Goal: Task Accomplishment & Management: Complete application form

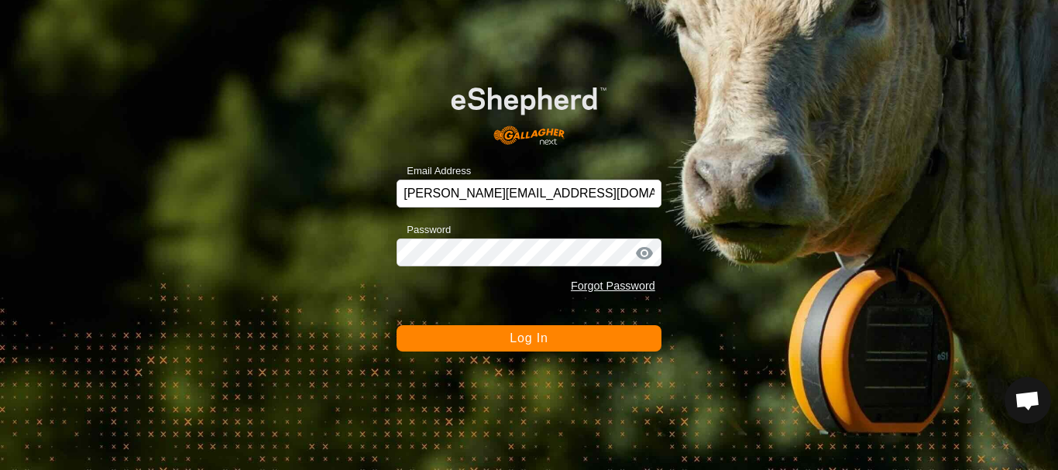
click at [535, 345] on span "Log In" at bounding box center [528, 337] width 38 height 13
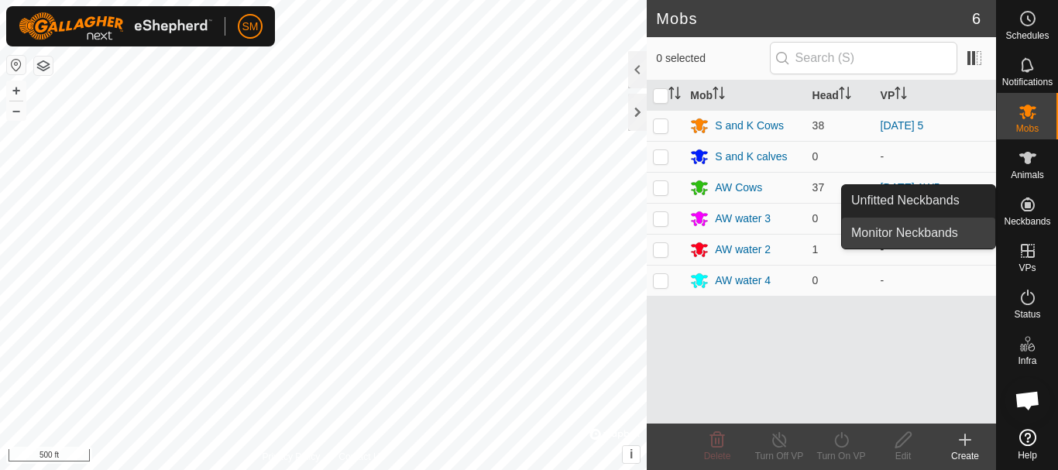
click at [923, 229] on link "Monitor Neckbands" at bounding box center [918, 233] width 153 height 31
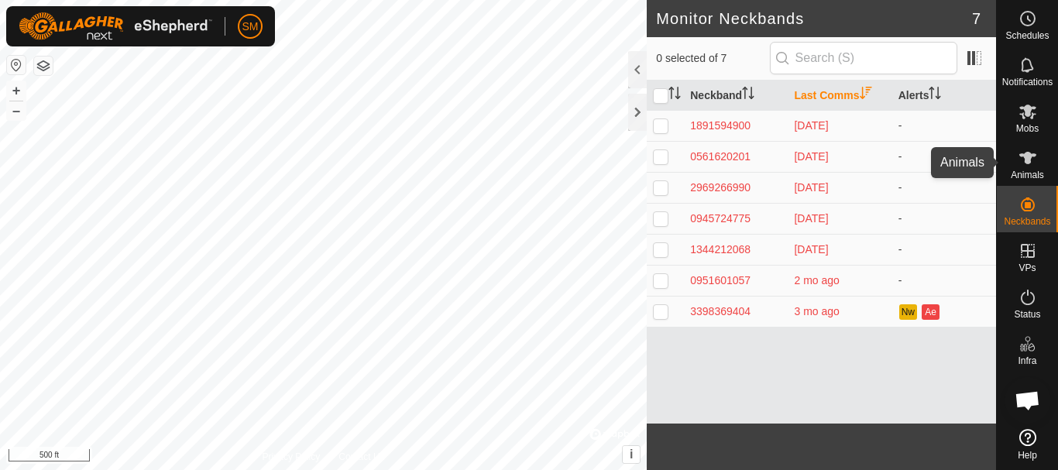
click at [1024, 167] on es-animals-svg-icon at bounding box center [1027, 158] width 28 height 25
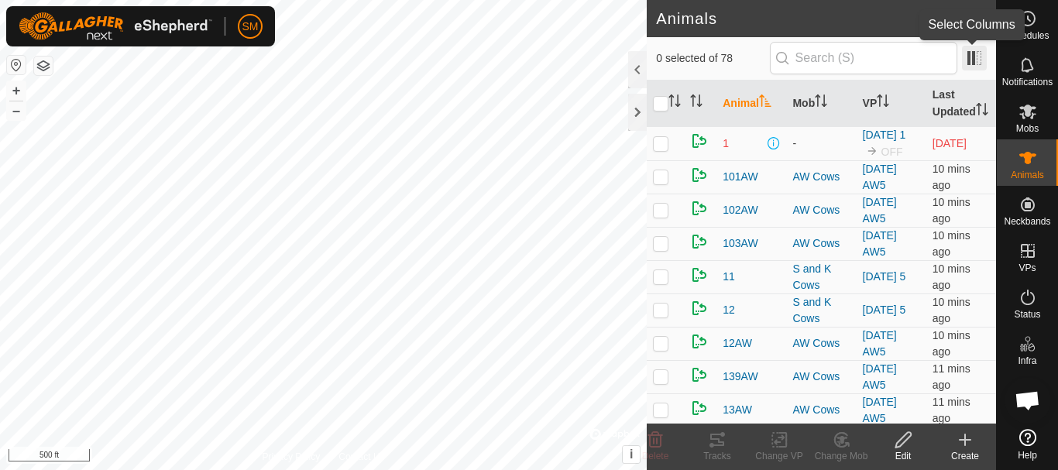
click at [973, 57] on span at bounding box center [974, 58] width 25 height 25
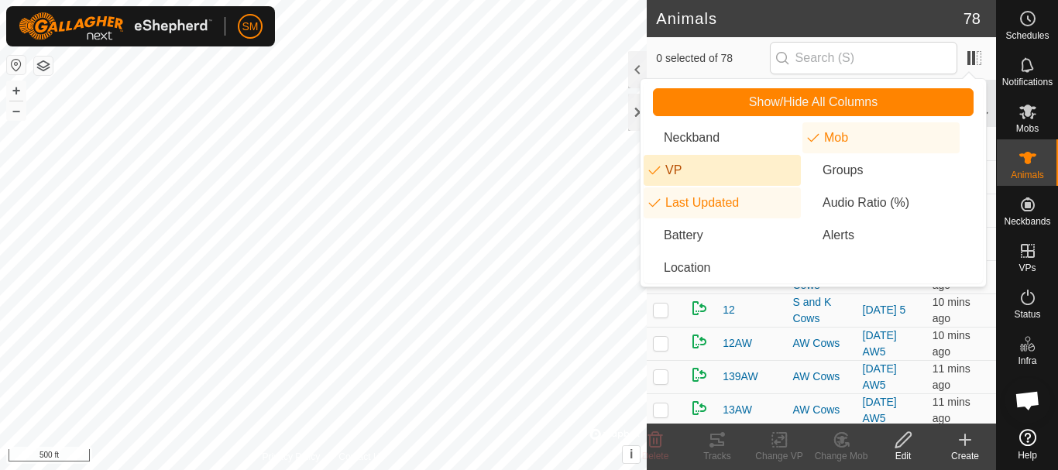
click at [671, 162] on li "VP" at bounding box center [721, 170] width 157 height 31
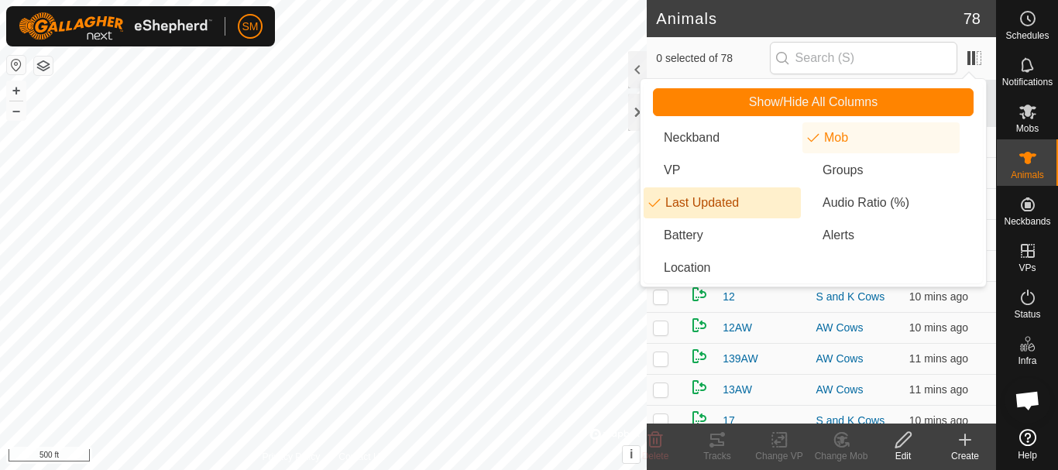
click at [666, 201] on li "Last Updated" at bounding box center [721, 202] width 157 height 31
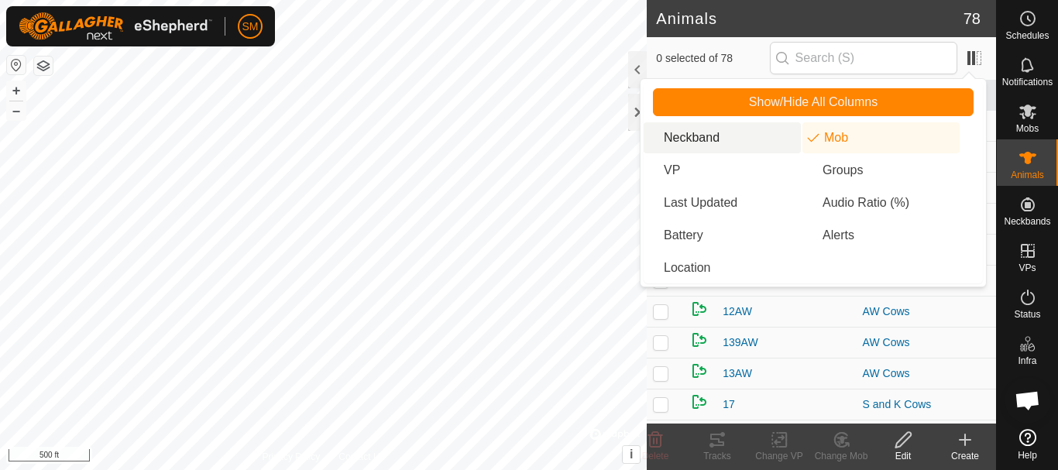
click at [686, 128] on li "Neckband" at bounding box center [721, 137] width 157 height 31
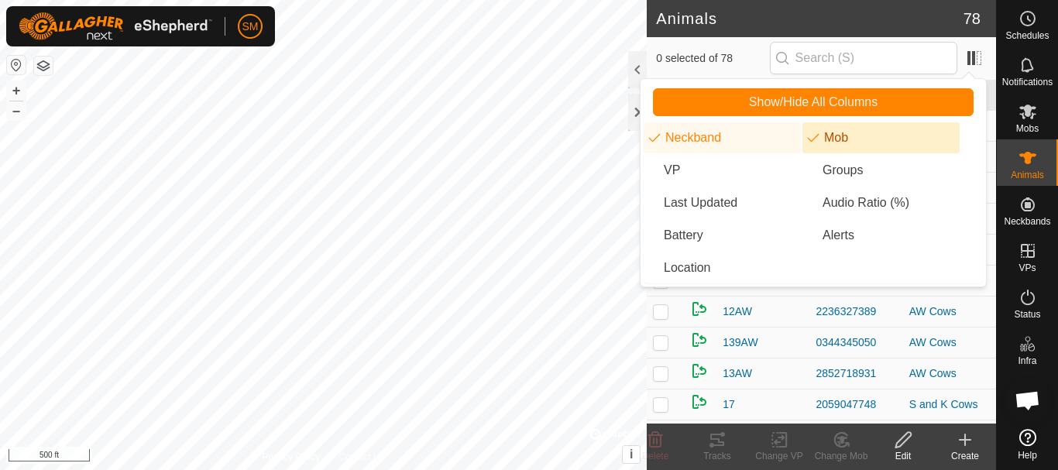
click at [882, 135] on li "Mob" at bounding box center [880, 137] width 157 height 31
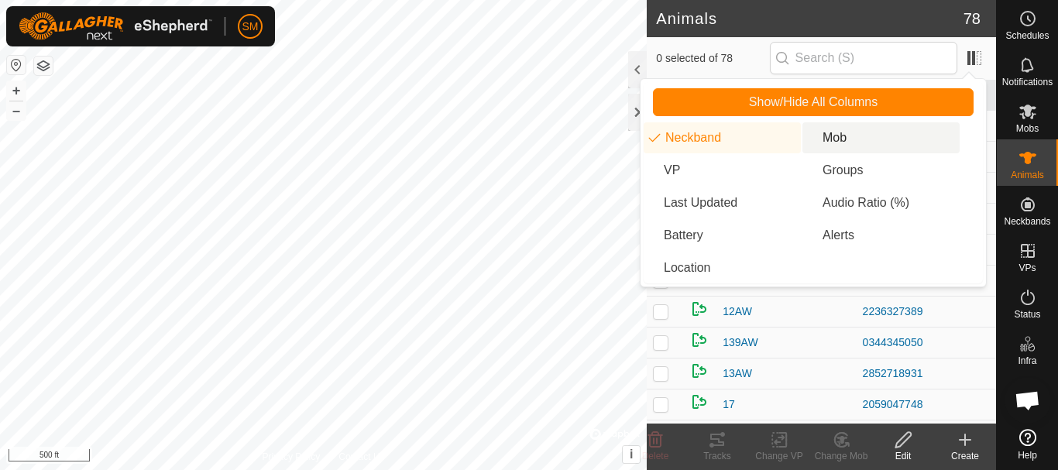
click at [883, 135] on li "Mob" at bounding box center [880, 137] width 157 height 31
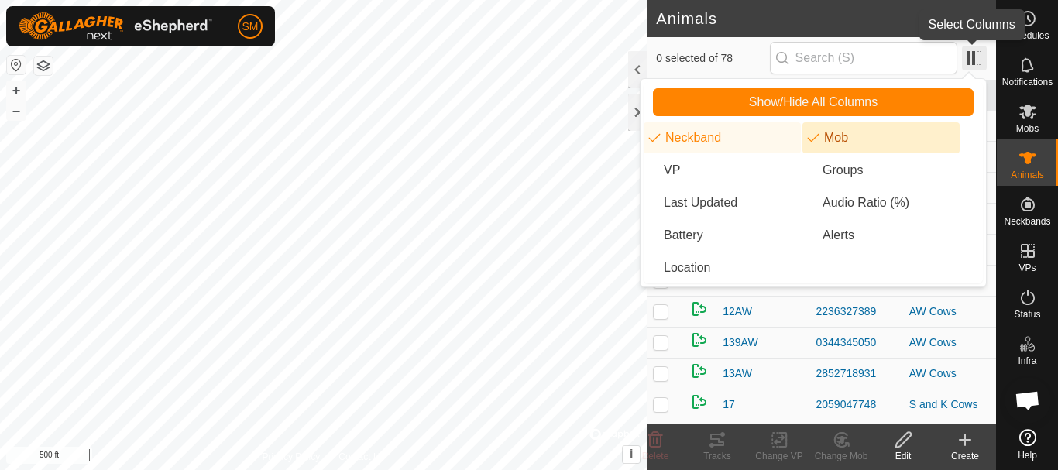
click at [976, 57] on span at bounding box center [974, 58] width 25 height 25
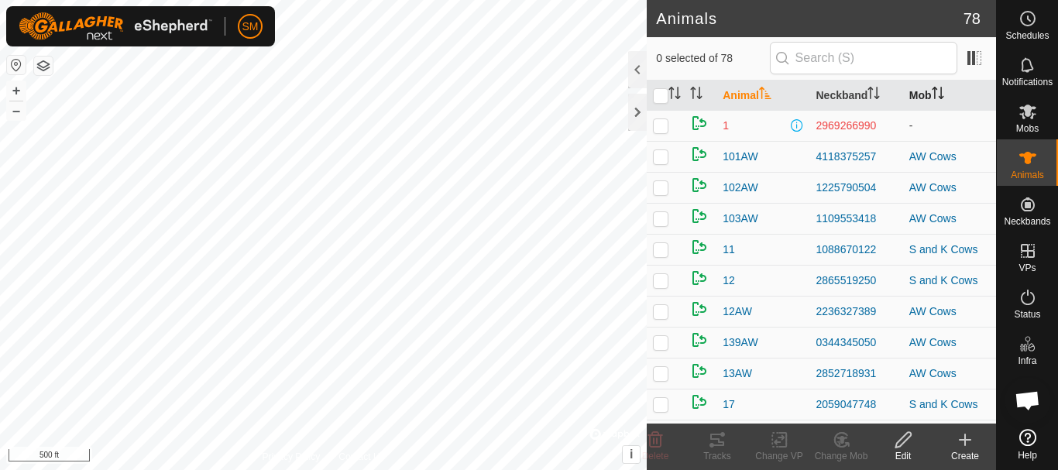
click at [934, 95] on icon "Activate to sort" at bounding box center [935, 93] width 2 height 12
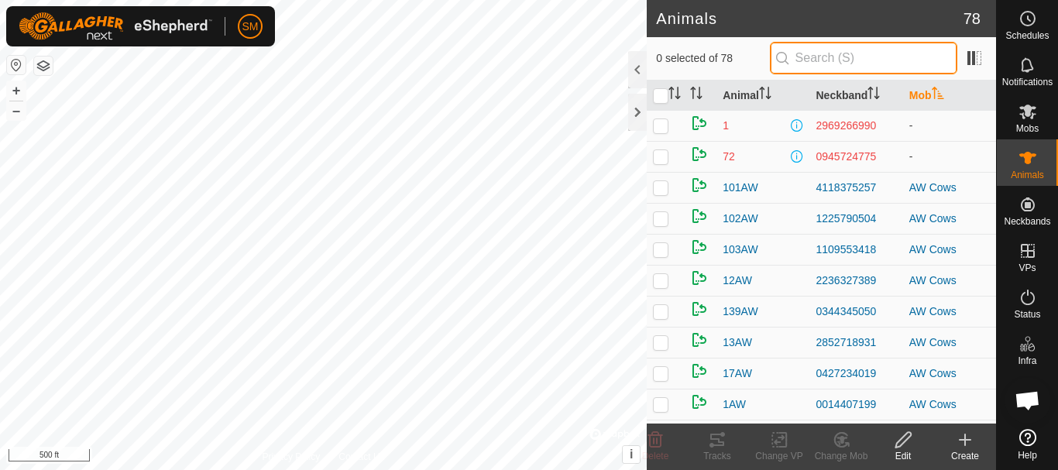
click at [858, 51] on input "text" at bounding box center [863, 58] width 187 height 33
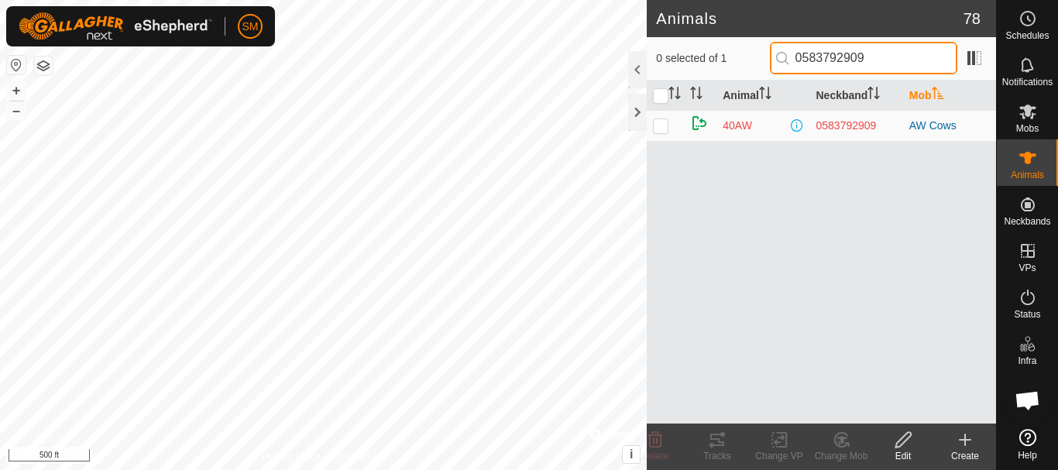
click at [903, 61] on input "0583792909" at bounding box center [863, 58] width 187 height 33
click at [903, 62] on input "0583792909" at bounding box center [863, 58] width 187 height 33
type input "2969266990"
click at [659, 129] on p-checkbox at bounding box center [660, 125] width 15 height 12
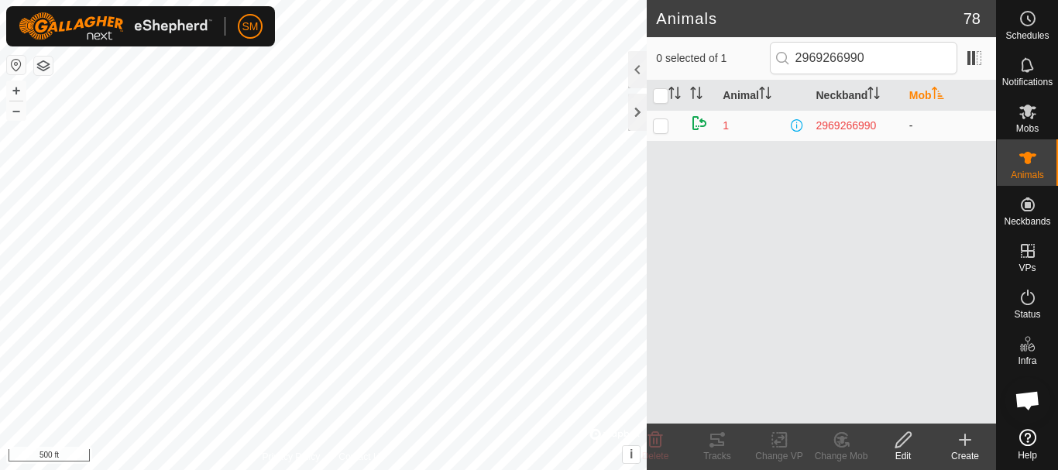
checkbox input "true"
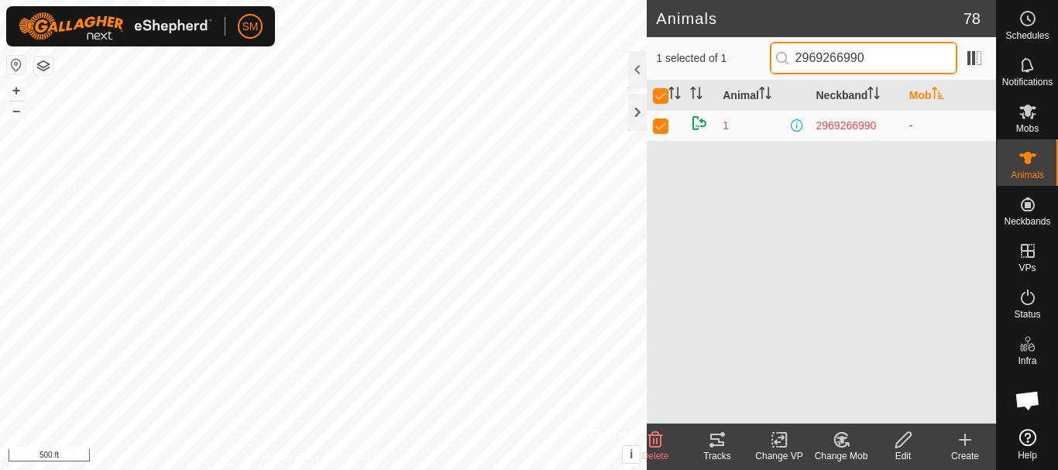
click at [876, 67] on input "2969266990" at bounding box center [863, 58] width 187 height 33
type input "18"
checkbox input "false"
click at [877, 61] on input "1891594900" at bounding box center [863, 58] width 187 height 33
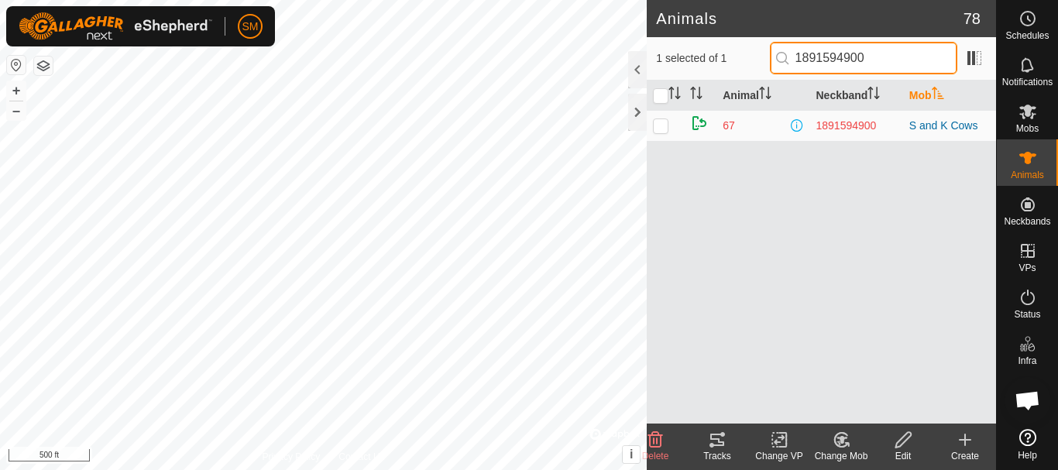
click at [878, 60] on input "1891594900" at bounding box center [863, 58] width 187 height 33
click at [878, 60] on input "0561620201" at bounding box center [863, 58] width 187 height 33
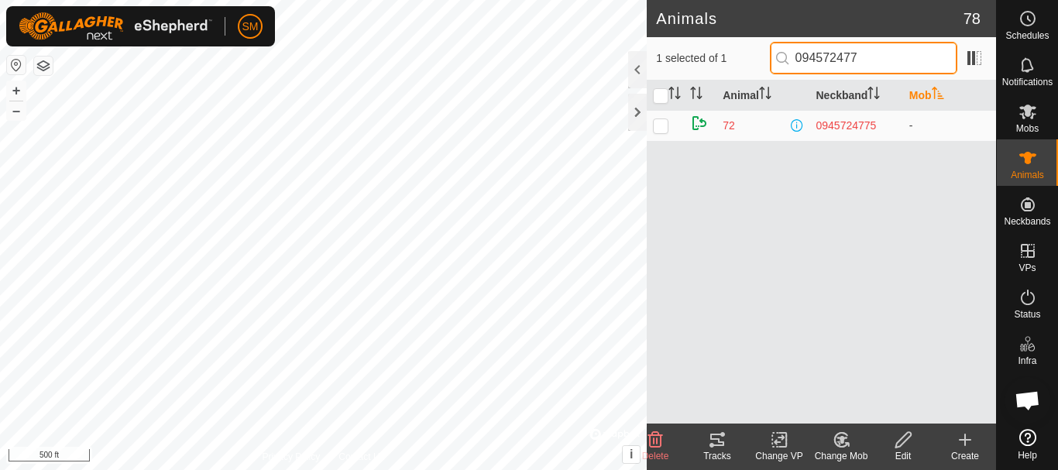
type input "0945724775"
click at [878, 60] on input "0945724775" at bounding box center [863, 58] width 187 height 33
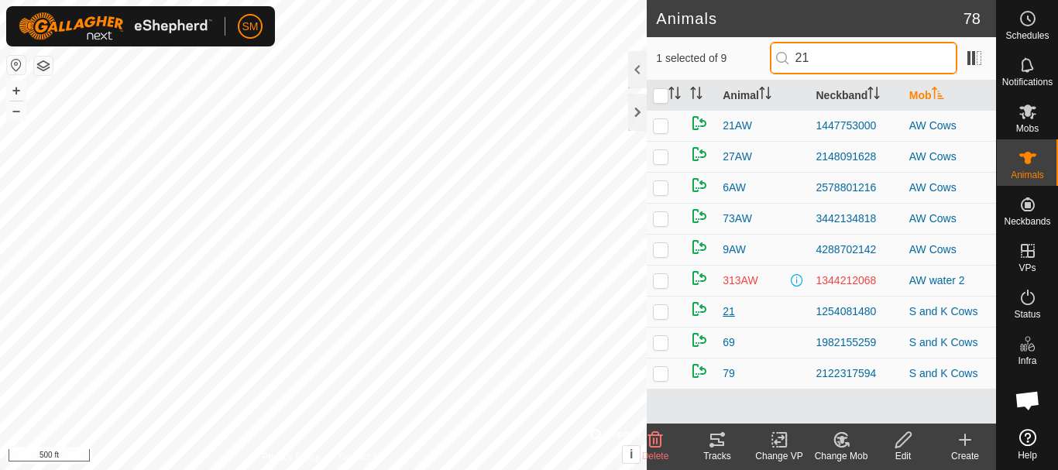
type input "21"
click at [732, 312] on span "21" at bounding box center [728, 311] width 12 height 16
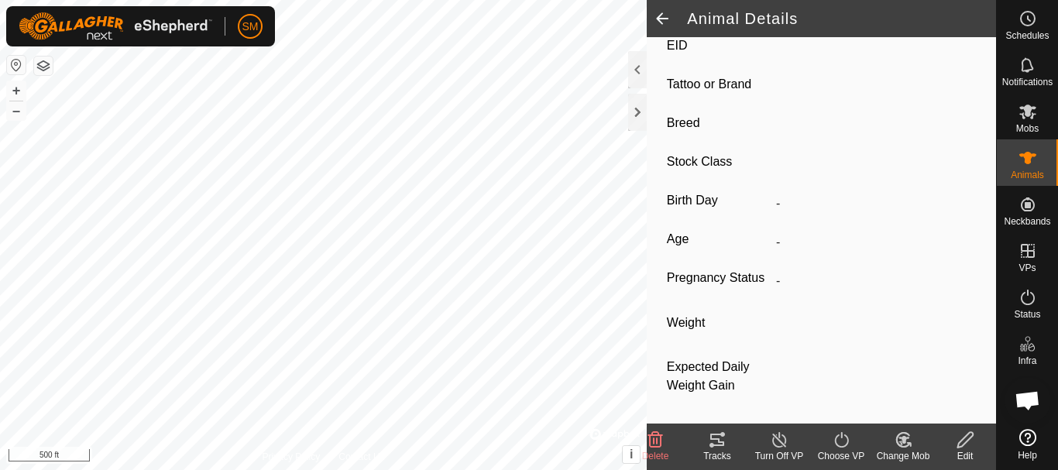
scroll to position [29, 0]
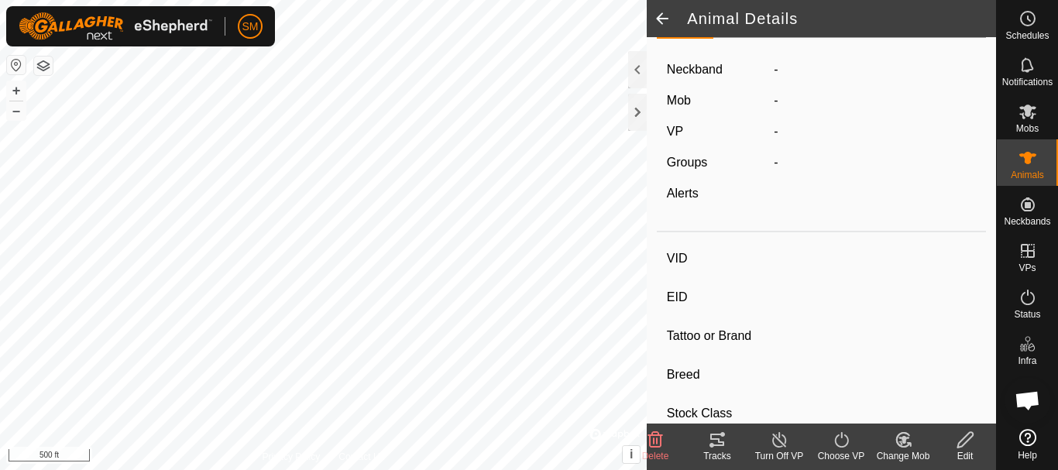
type input "21"
type input "-"
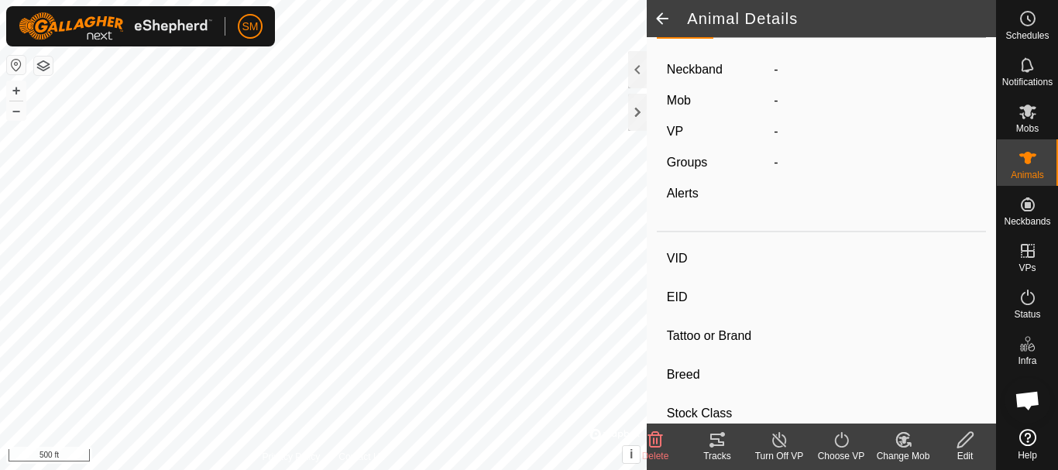
type input "Joined"
type input "-1 kg"
type input "-"
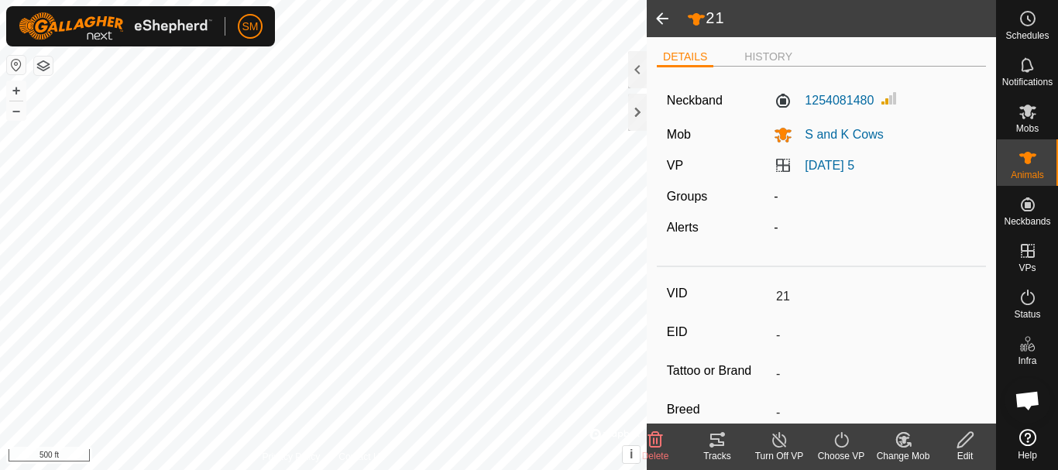
click at [660, 14] on span at bounding box center [661, 18] width 31 height 37
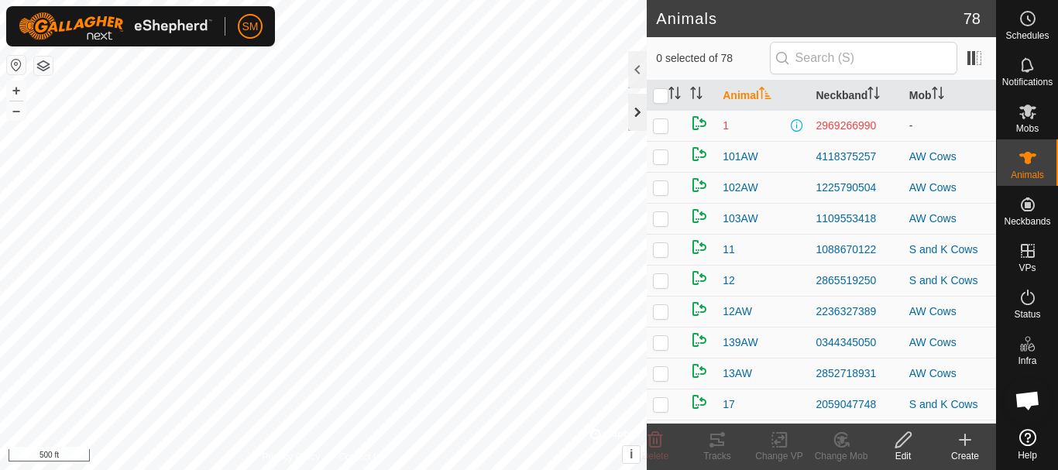
click at [636, 110] on div at bounding box center [637, 112] width 19 height 37
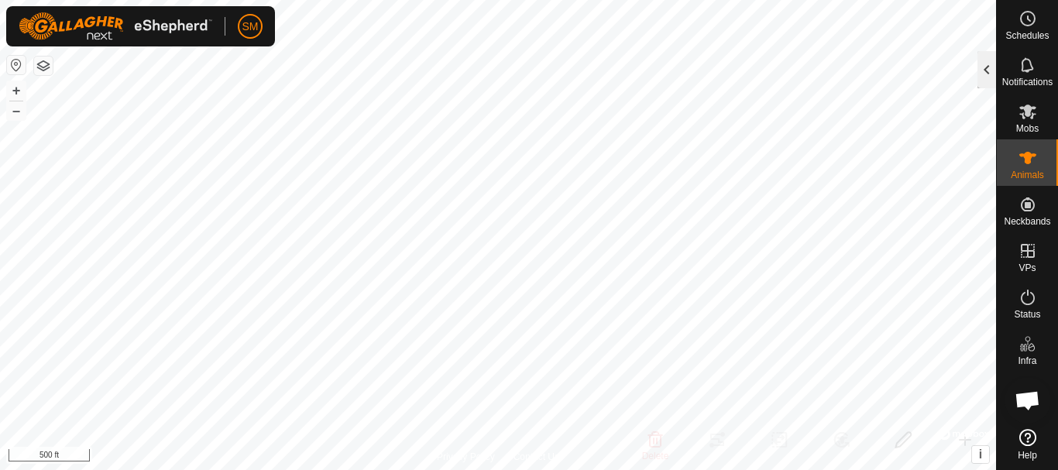
click at [982, 70] on div at bounding box center [986, 69] width 19 height 37
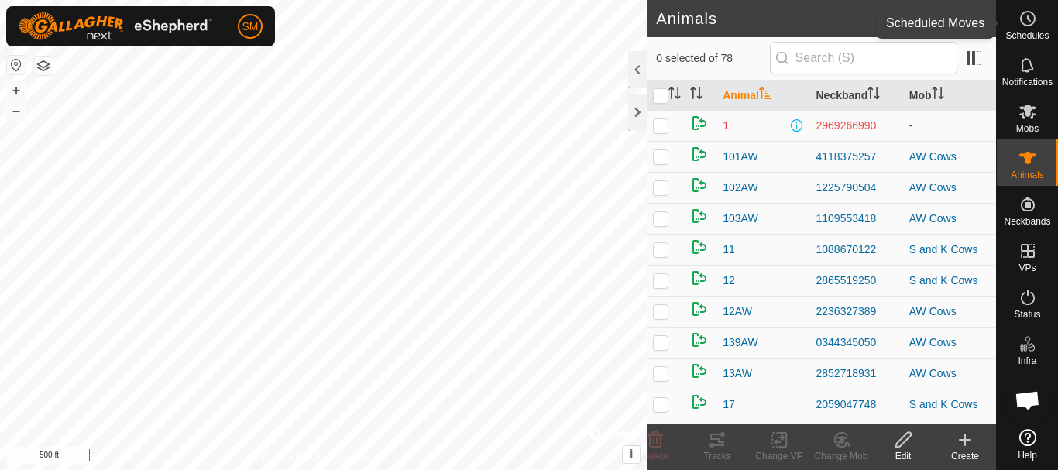
click at [1024, 15] on icon at bounding box center [1027, 18] width 19 height 19
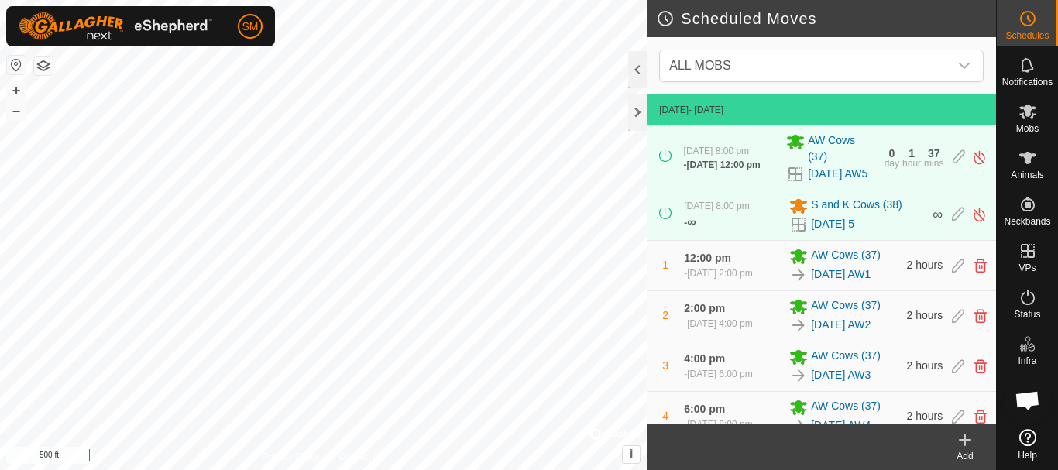
click at [965, 444] on icon at bounding box center [965, 439] width 0 height 11
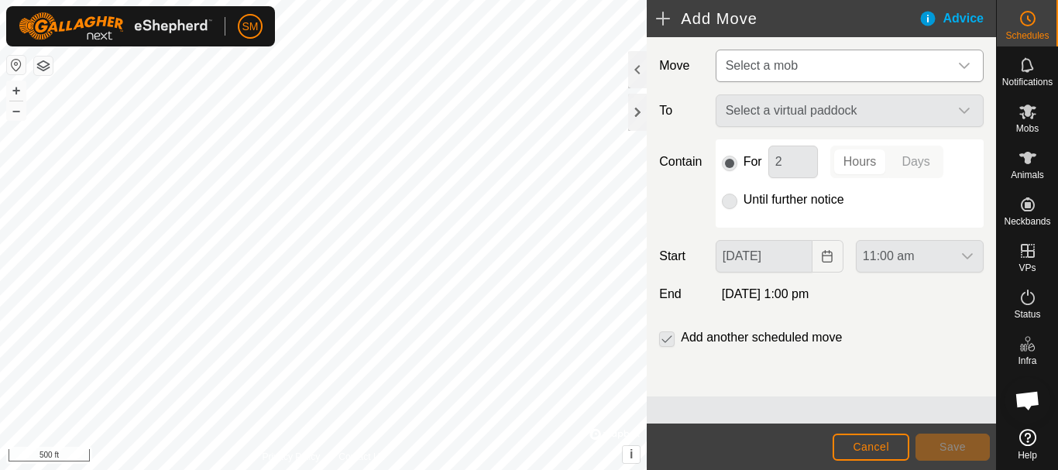
click at [807, 74] on span "Select a mob" at bounding box center [833, 65] width 229 height 31
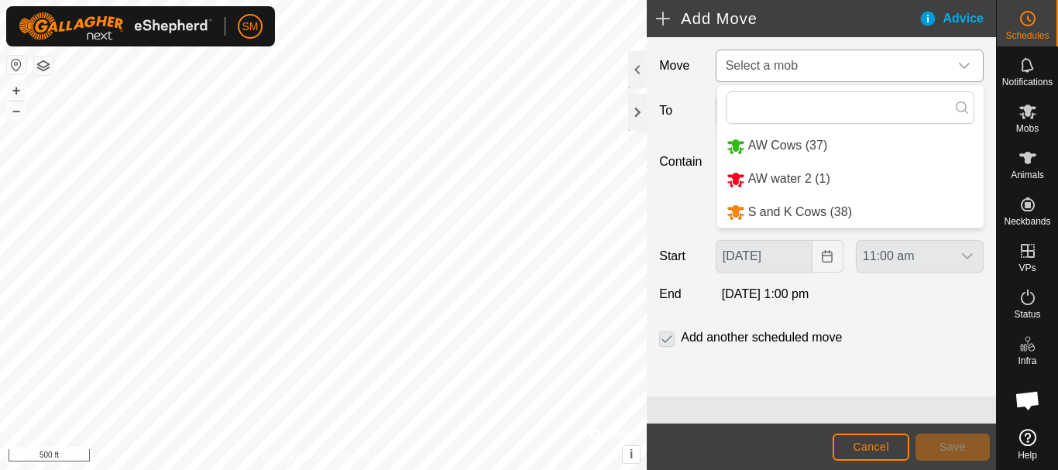
click at [787, 207] on li "S and K Cows (38)" at bounding box center [850, 213] width 266 height 32
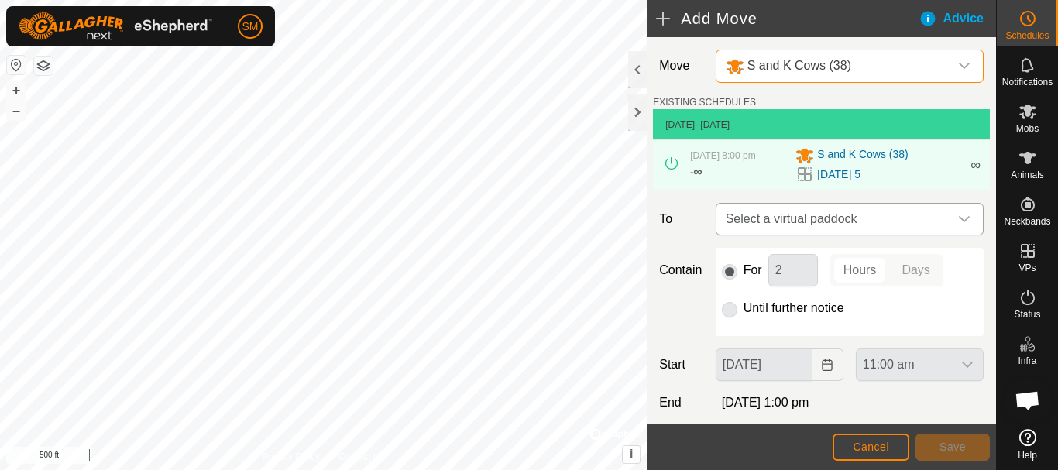
click at [958, 218] on icon "dropdown trigger" at bounding box center [964, 219] width 12 height 12
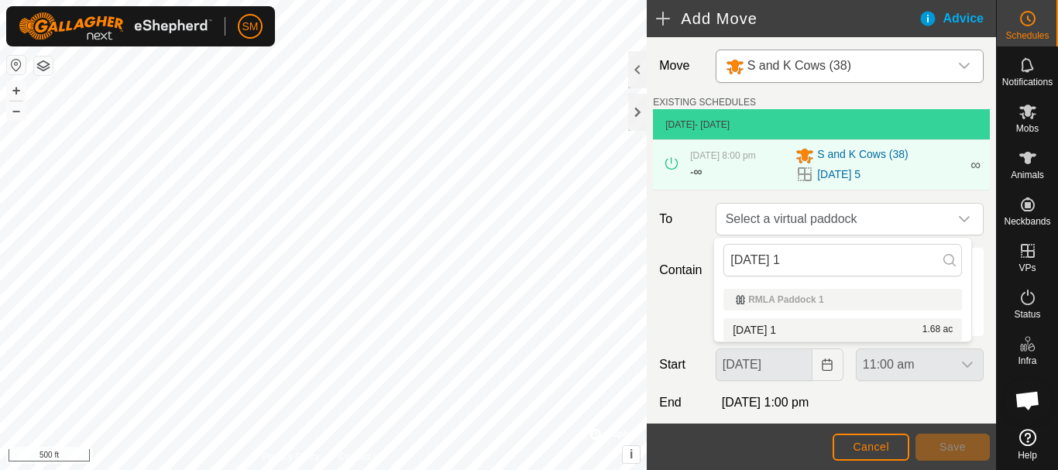
type input "[DATE] 1"
click at [768, 331] on li "[DATE] 1 1.68 ac" at bounding box center [842, 329] width 238 height 23
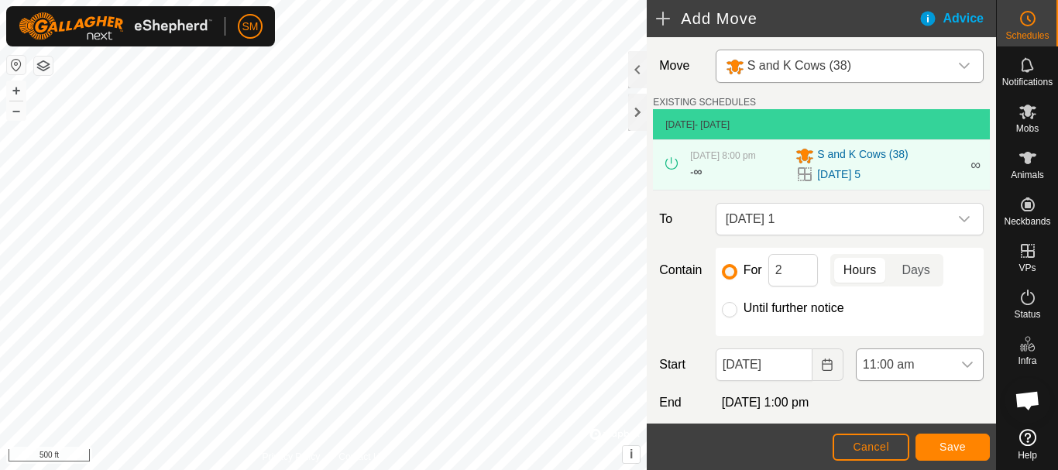
click at [961, 370] on icon "dropdown trigger" at bounding box center [967, 364] width 12 height 12
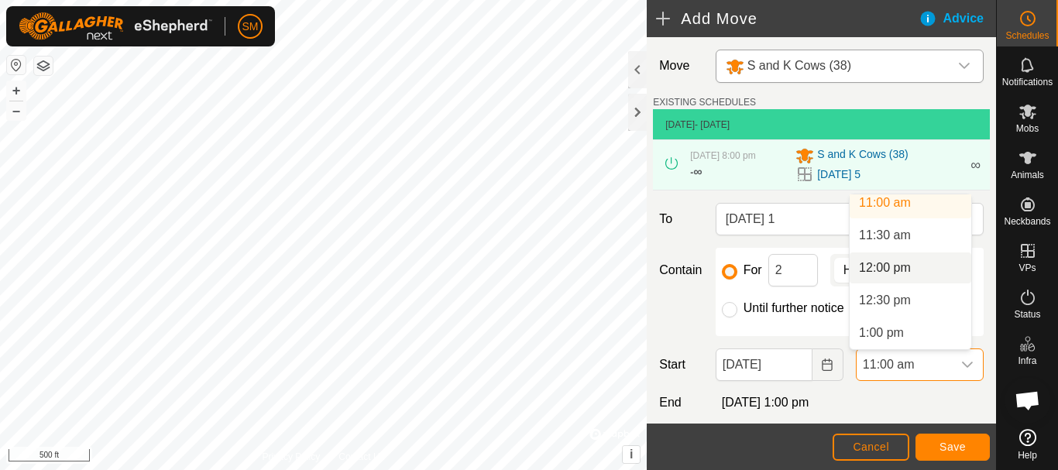
scroll to position [746, 0]
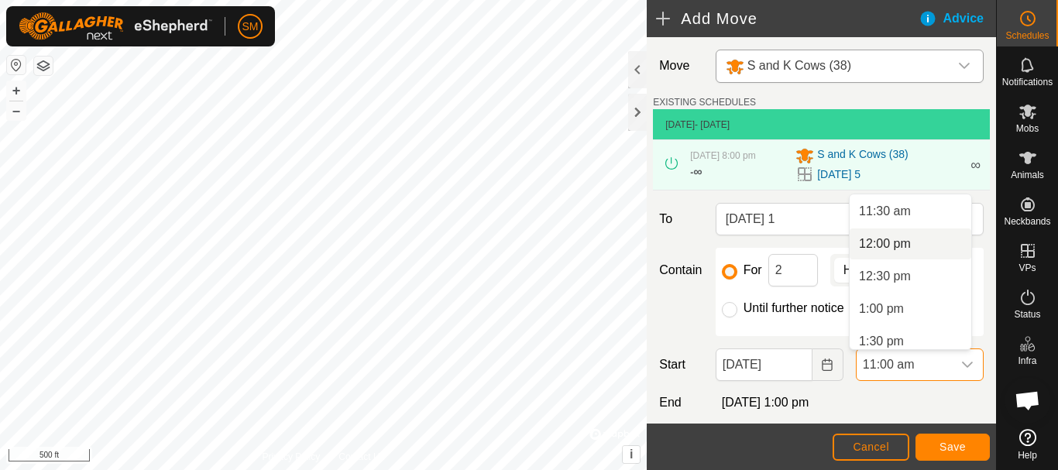
click at [880, 243] on li "12:00 pm" at bounding box center [910, 243] width 122 height 31
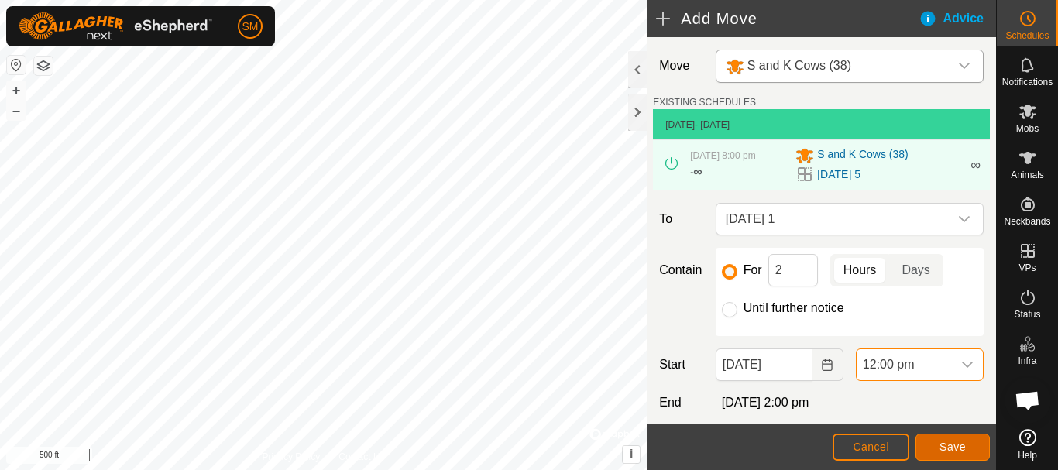
click at [963, 445] on span "Save" at bounding box center [952, 447] width 26 height 12
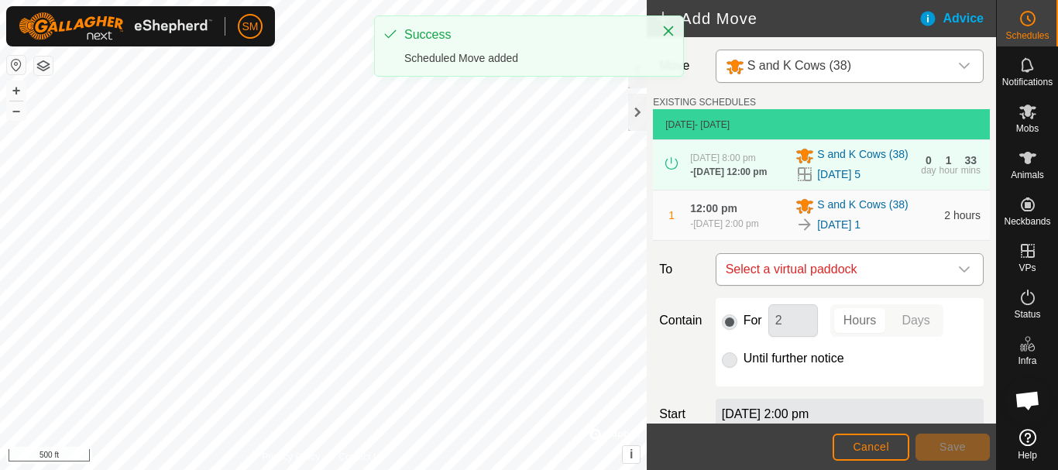
click at [958, 276] on icon "dropdown trigger" at bounding box center [964, 269] width 12 height 12
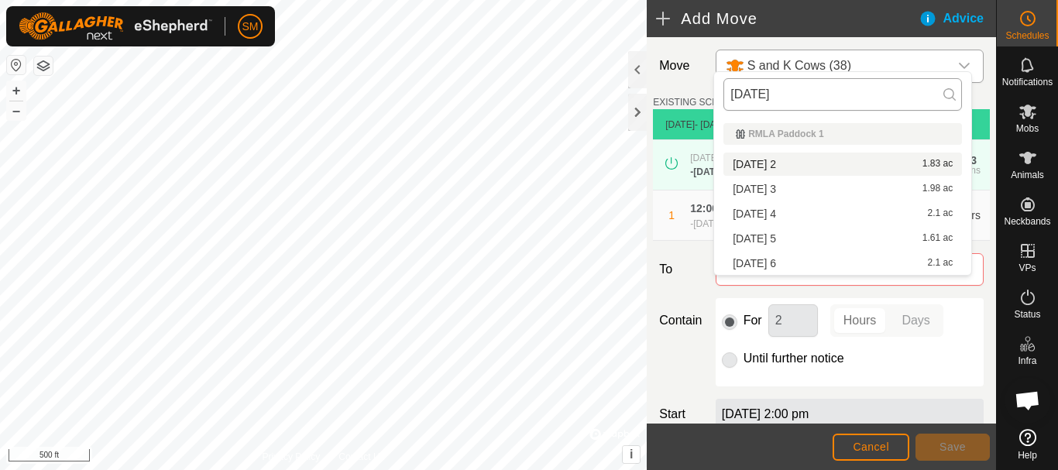
drag, startPoint x: 799, startPoint y: 91, endPoint x: 723, endPoint y: 91, distance: 75.9
click at [723, 91] on input "[DATE]" at bounding box center [842, 94] width 238 height 33
type input "[DATE]"
click at [777, 163] on li "[DATE] 2 1.83 ac" at bounding box center [842, 164] width 238 height 23
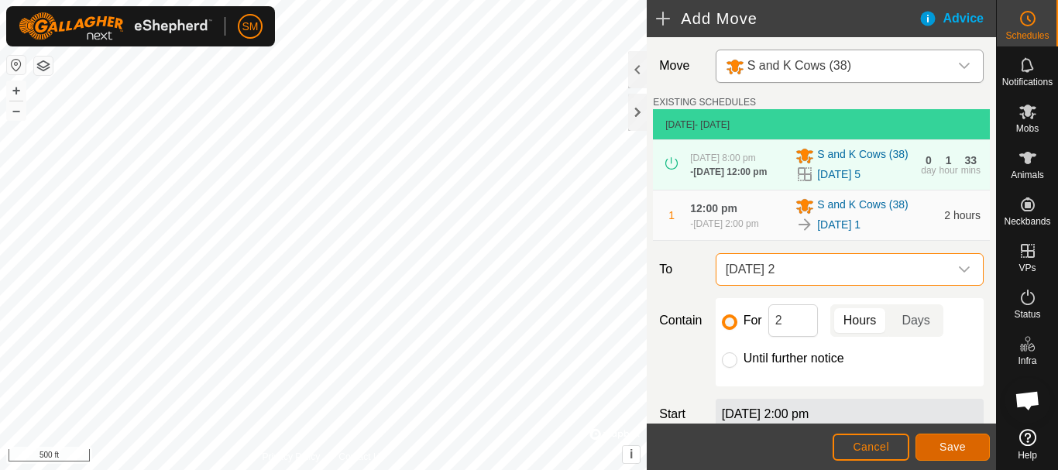
click at [951, 458] on button "Save" at bounding box center [952, 447] width 74 height 27
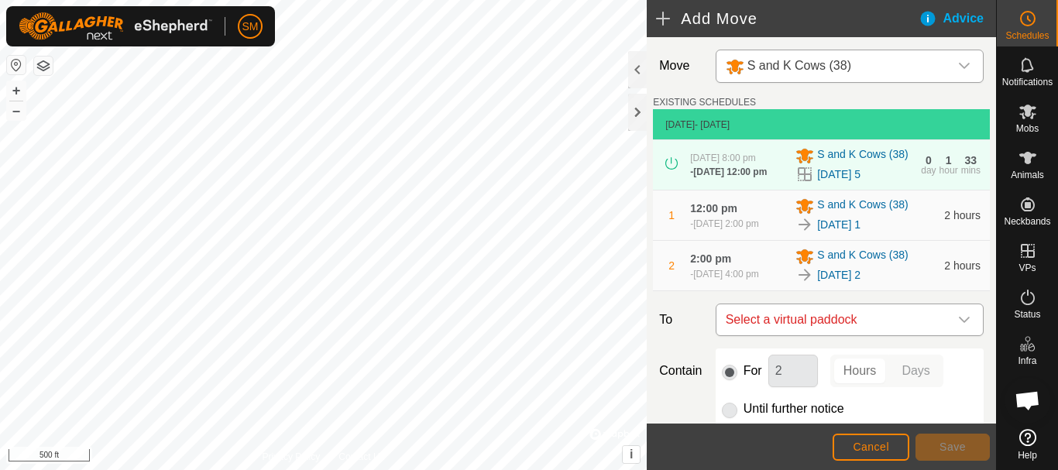
click at [958, 326] on icon "dropdown trigger" at bounding box center [964, 320] width 12 height 12
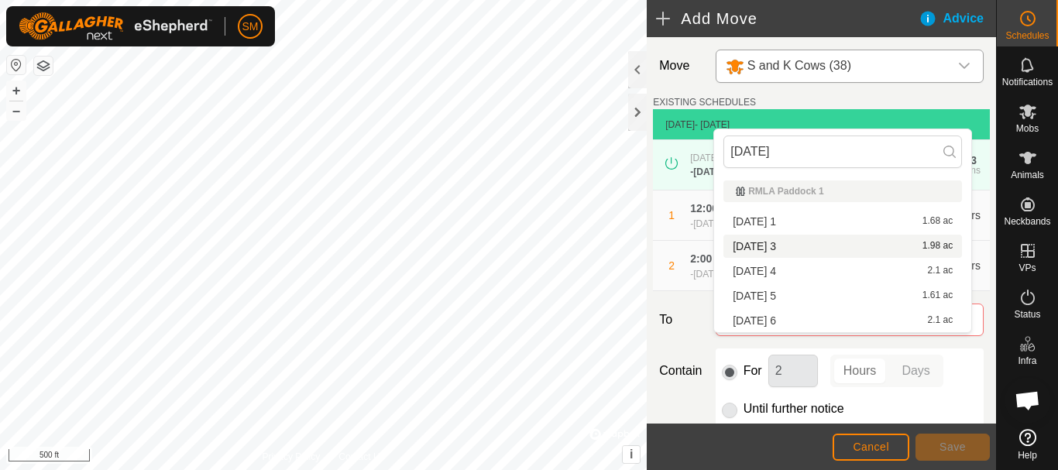
type input "[DATE]"
click at [790, 247] on li "[DATE] 3 1.98 ac" at bounding box center [842, 246] width 238 height 23
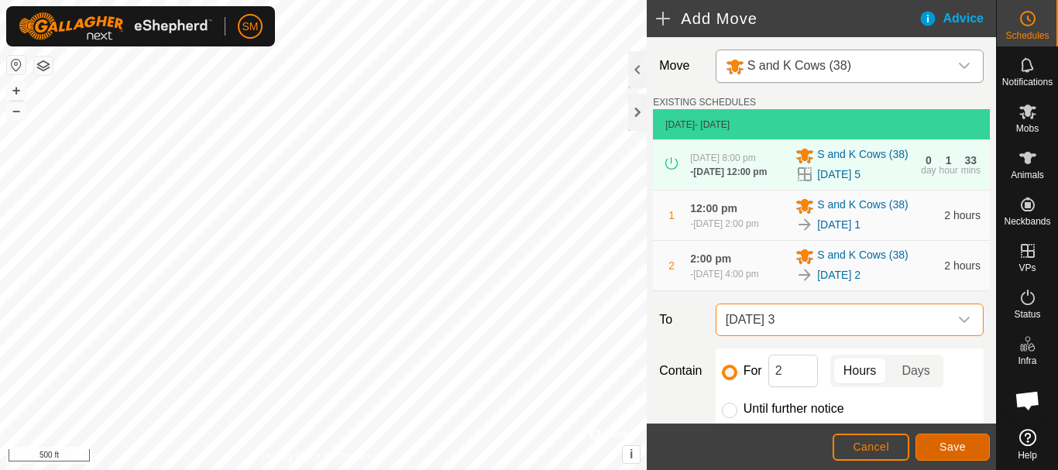
click at [955, 444] on span "Save" at bounding box center [952, 447] width 26 height 12
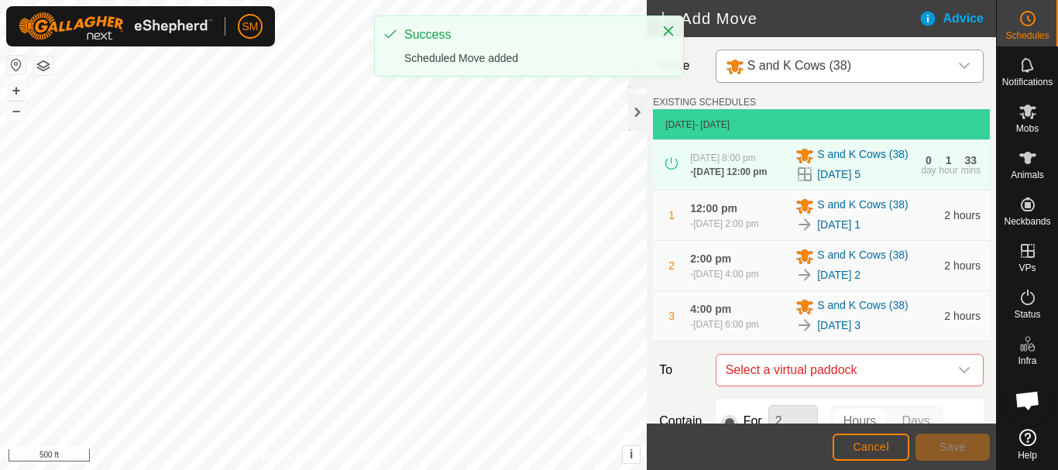
click at [958, 376] on icon "dropdown trigger" at bounding box center [964, 370] width 12 height 12
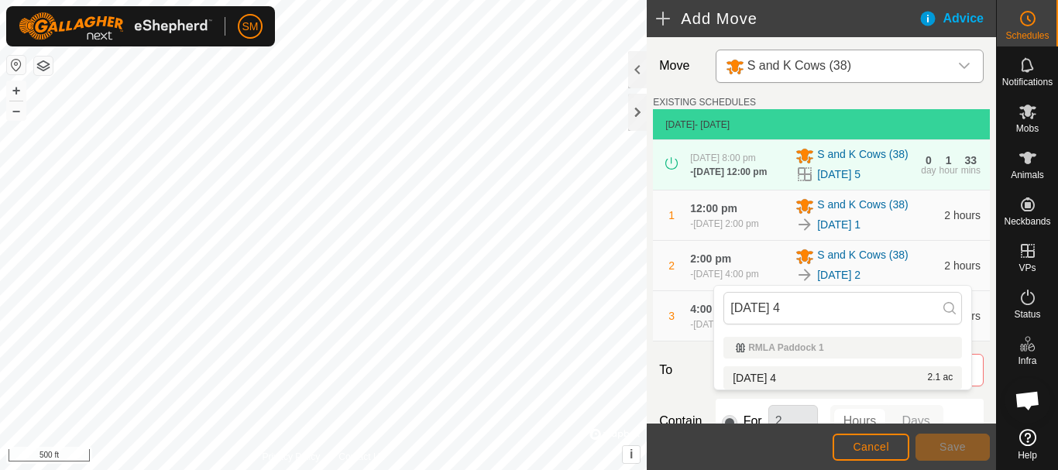
type input "[DATE] 4"
click at [773, 372] on li "[DATE] 4 2.1 ac" at bounding box center [842, 377] width 238 height 23
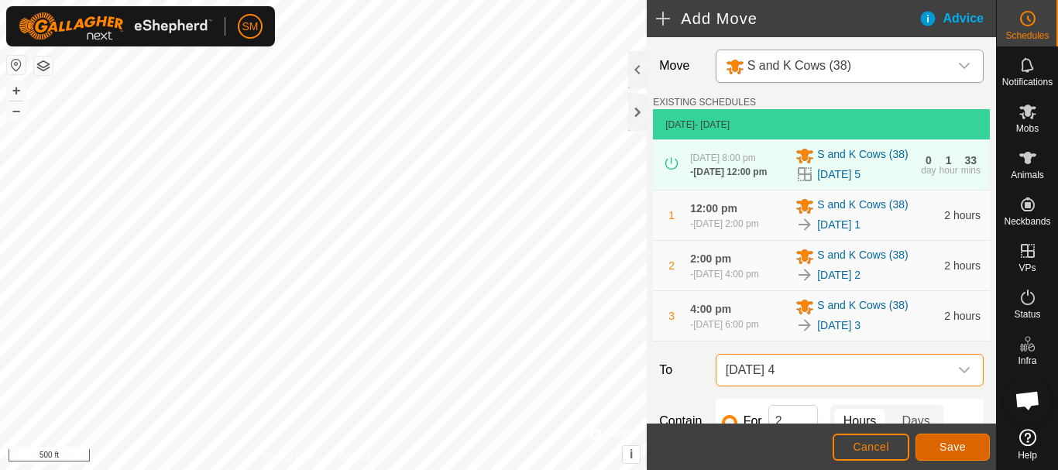
click at [971, 448] on button "Save" at bounding box center [952, 447] width 74 height 27
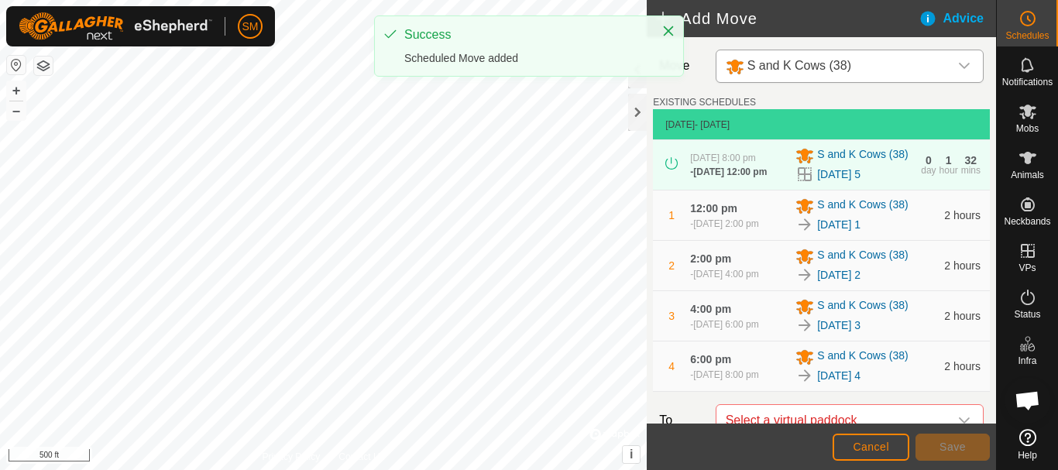
scroll to position [337, 0]
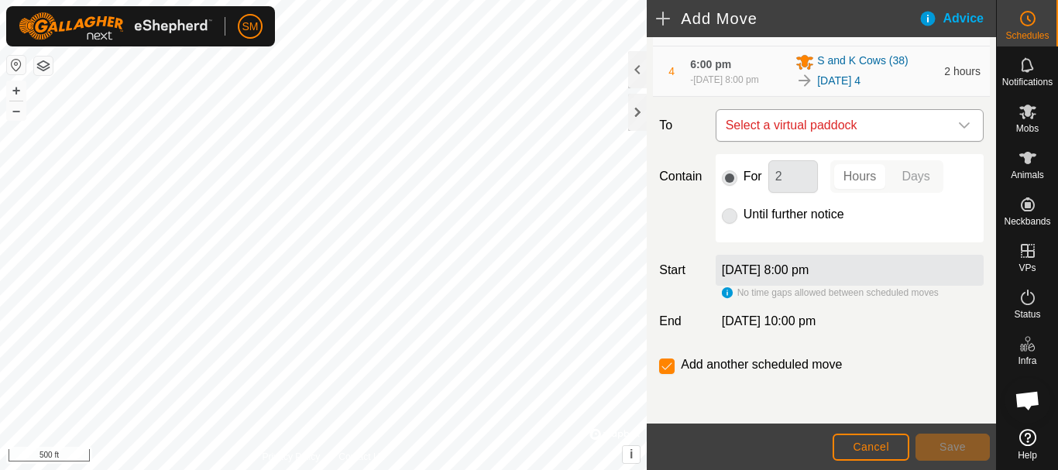
click at [958, 124] on icon "dropdown trigger" at bounding box center [964, 125] width 12 height 12
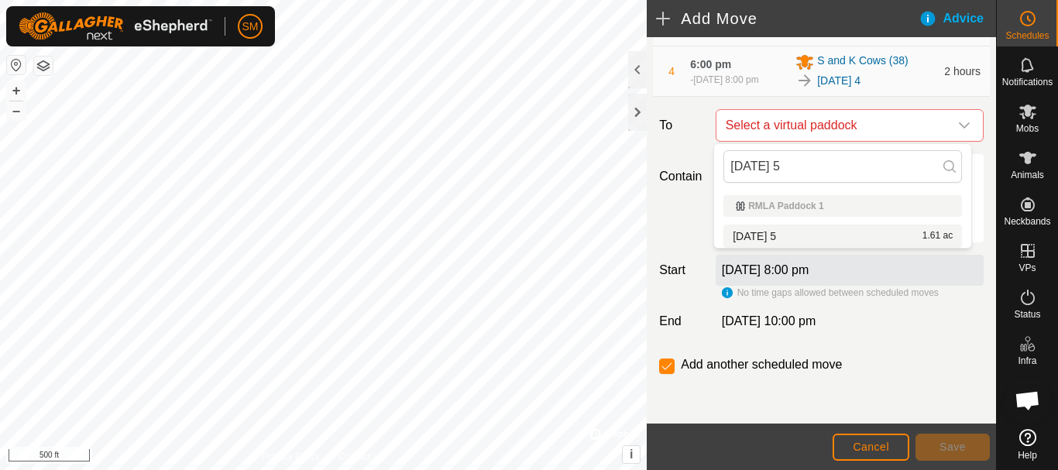
type input "[DATE] 5"
click at [761, 231] on li "[DATE] 5 1.61 ac" at bounding box center [842, 236] width 238 height 23
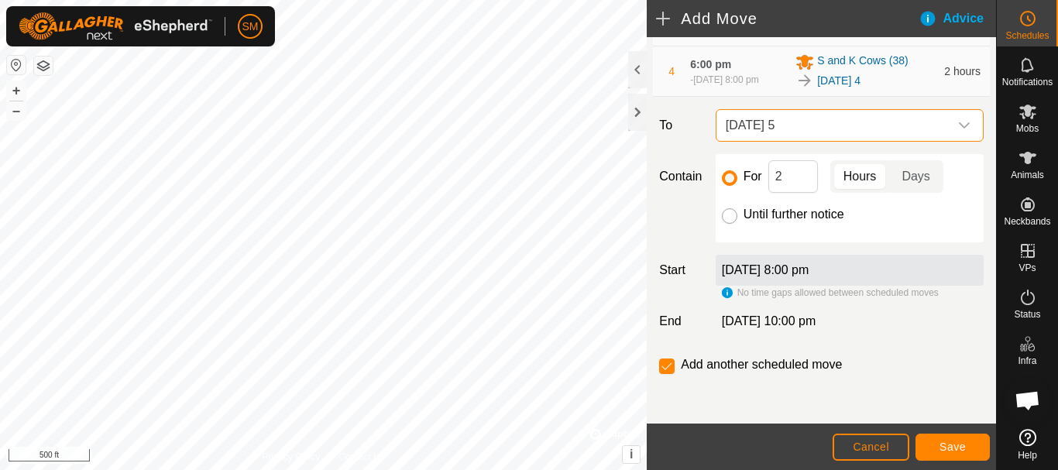
click at [729, 217] on input "Until further notice" at bounding box center [729, 215] width 15 height 15
radio input "true"
checkbox input "false"
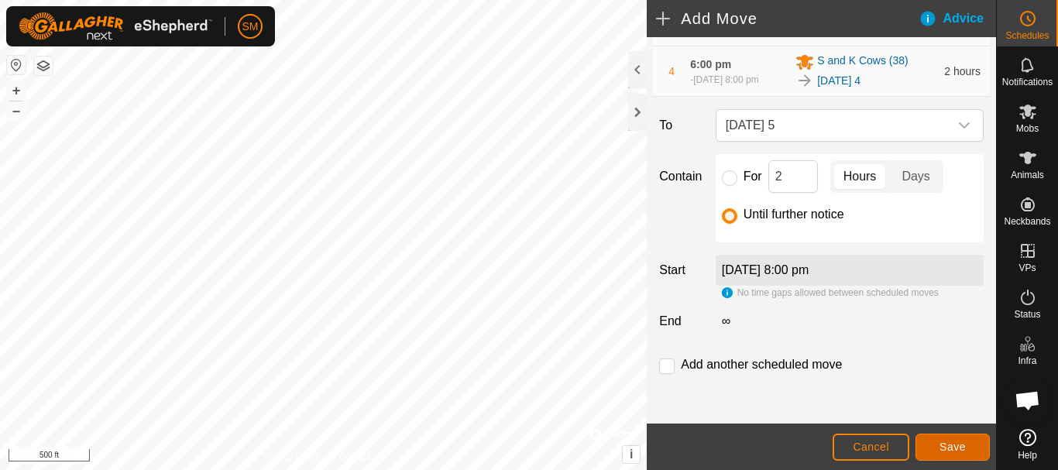
click at [972, 451] on button "Save" at bounding box center [952, 447] width 74 height 27
